Goal: Task Accomplishment & Management: Use online tool/utility

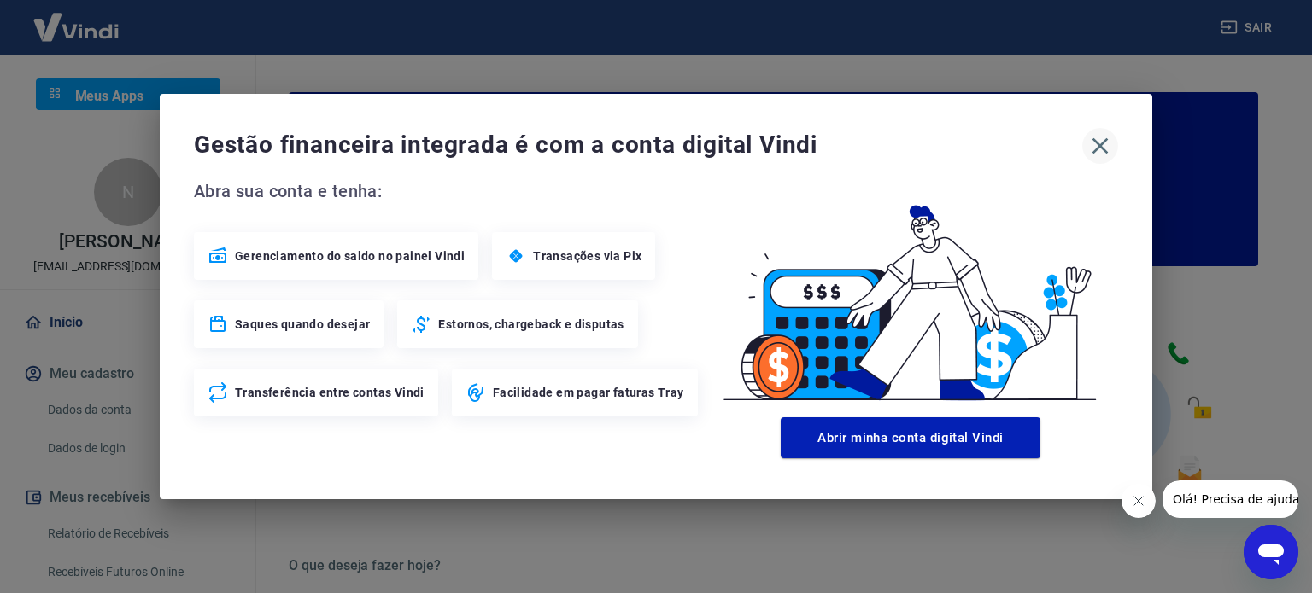
click at [1094, 144] on icon "button" at bounding box center [1099, 145] width 27 height 27
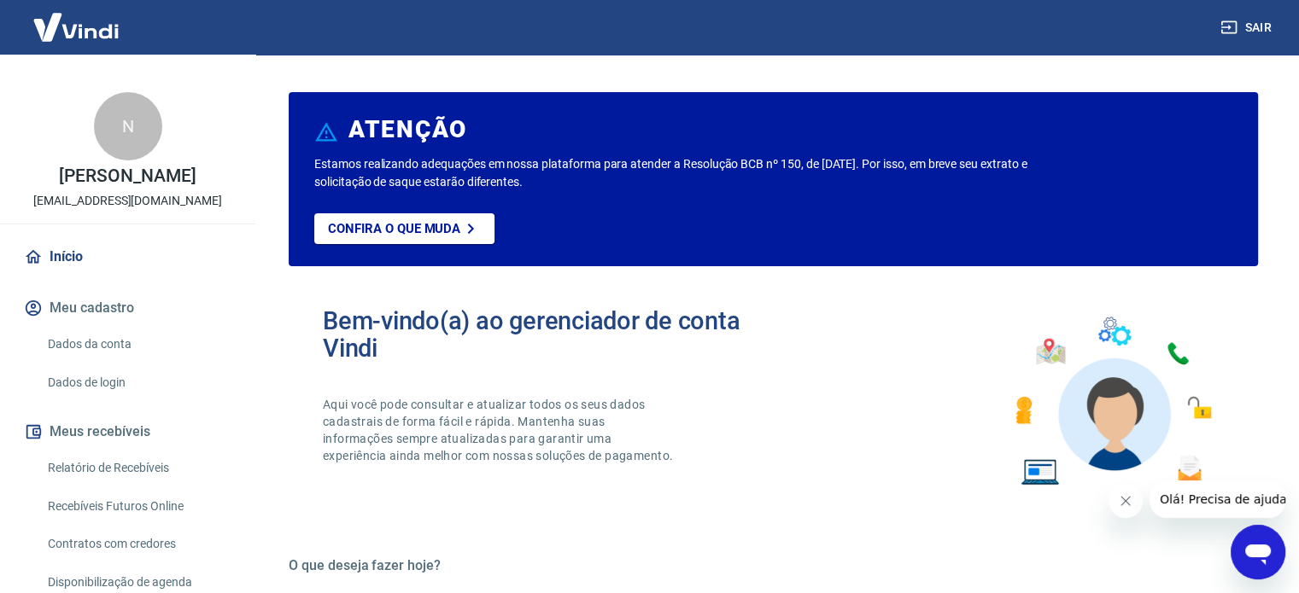
scroll to position [85, 0]
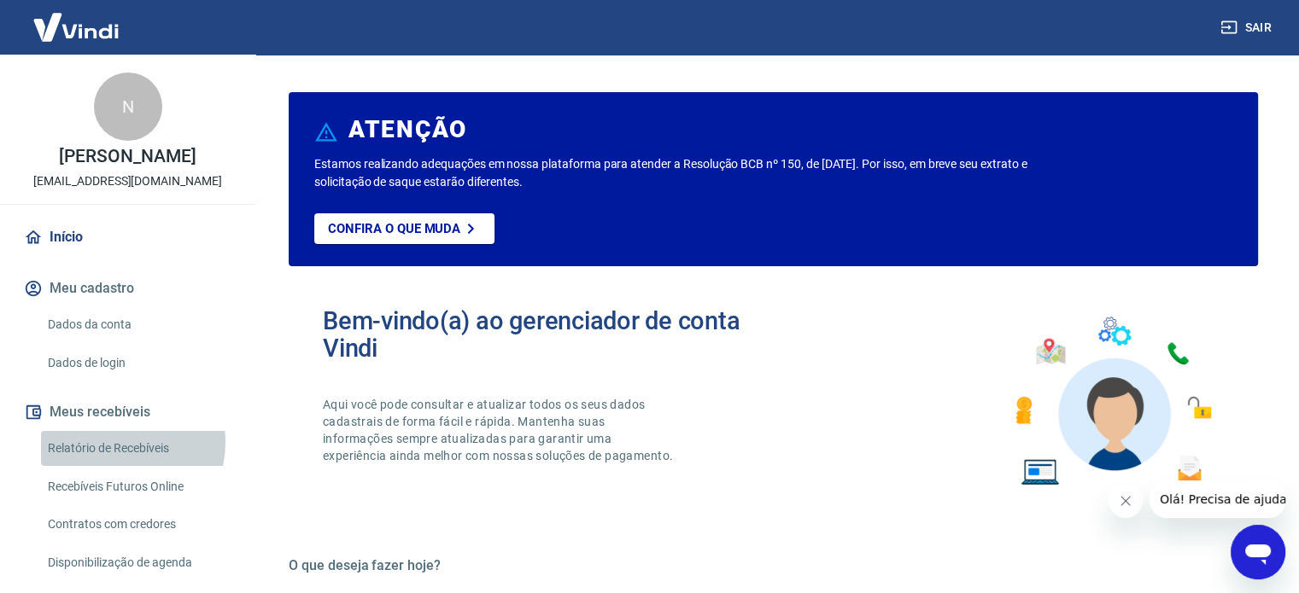
click at [113, 442] on link "Relatório de Recebíveis" at bounding box center [138, 448] width 194 height 35
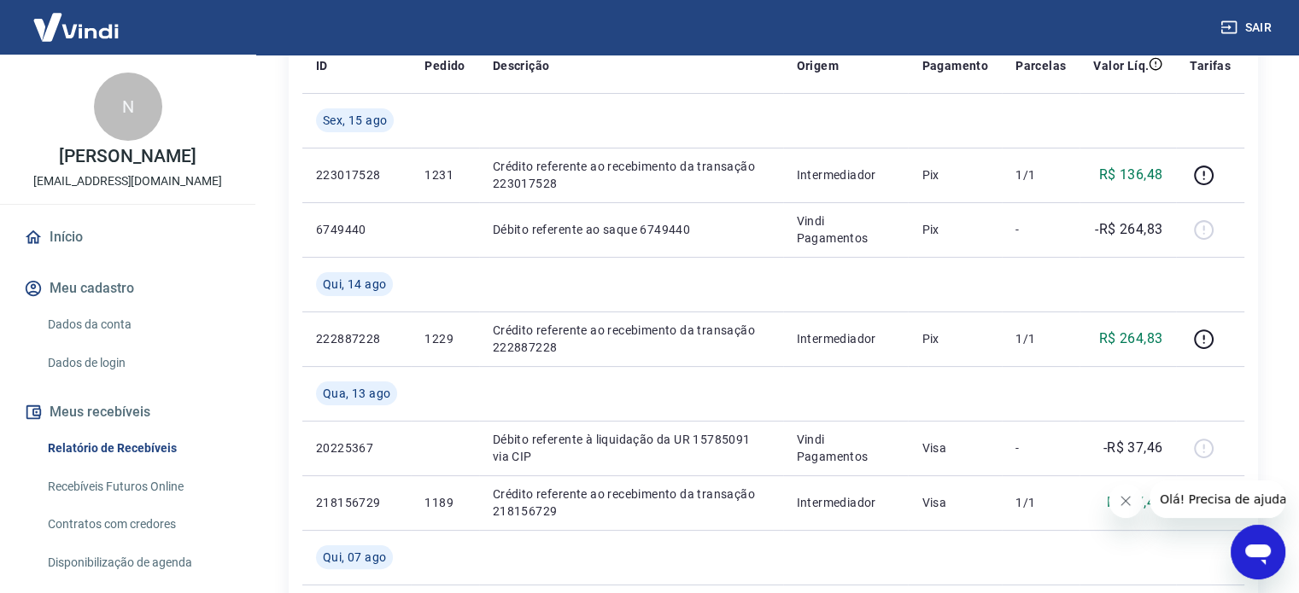
scroll to position [342, 0]
